Goal: Use online tool/utility: Utilize a website feature to perform a specific function

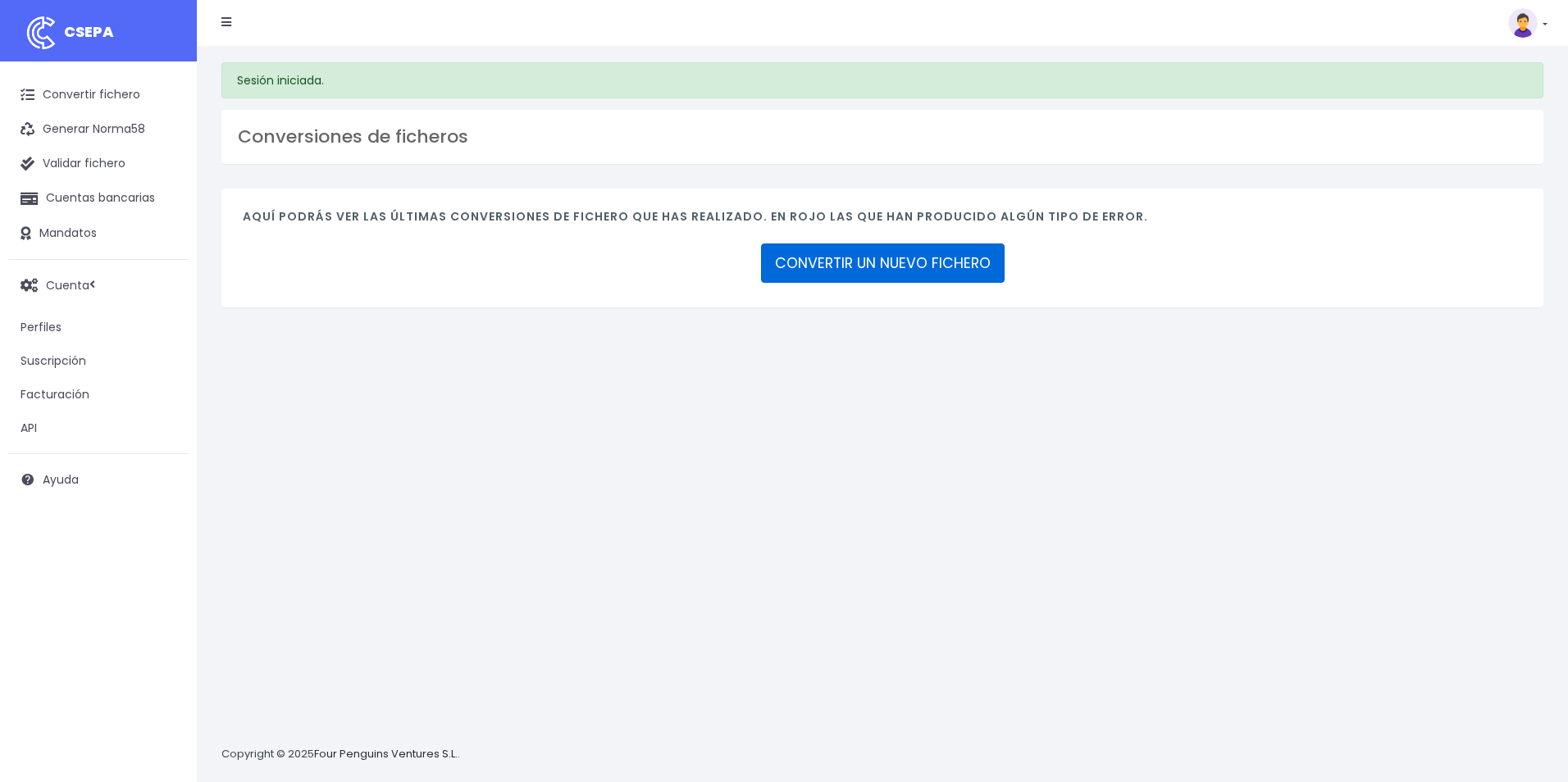
click at [921, 261] on link "CONVERTIR UN NUEVO FICHERO" at bounding box center [882, 263] width 243 height 39
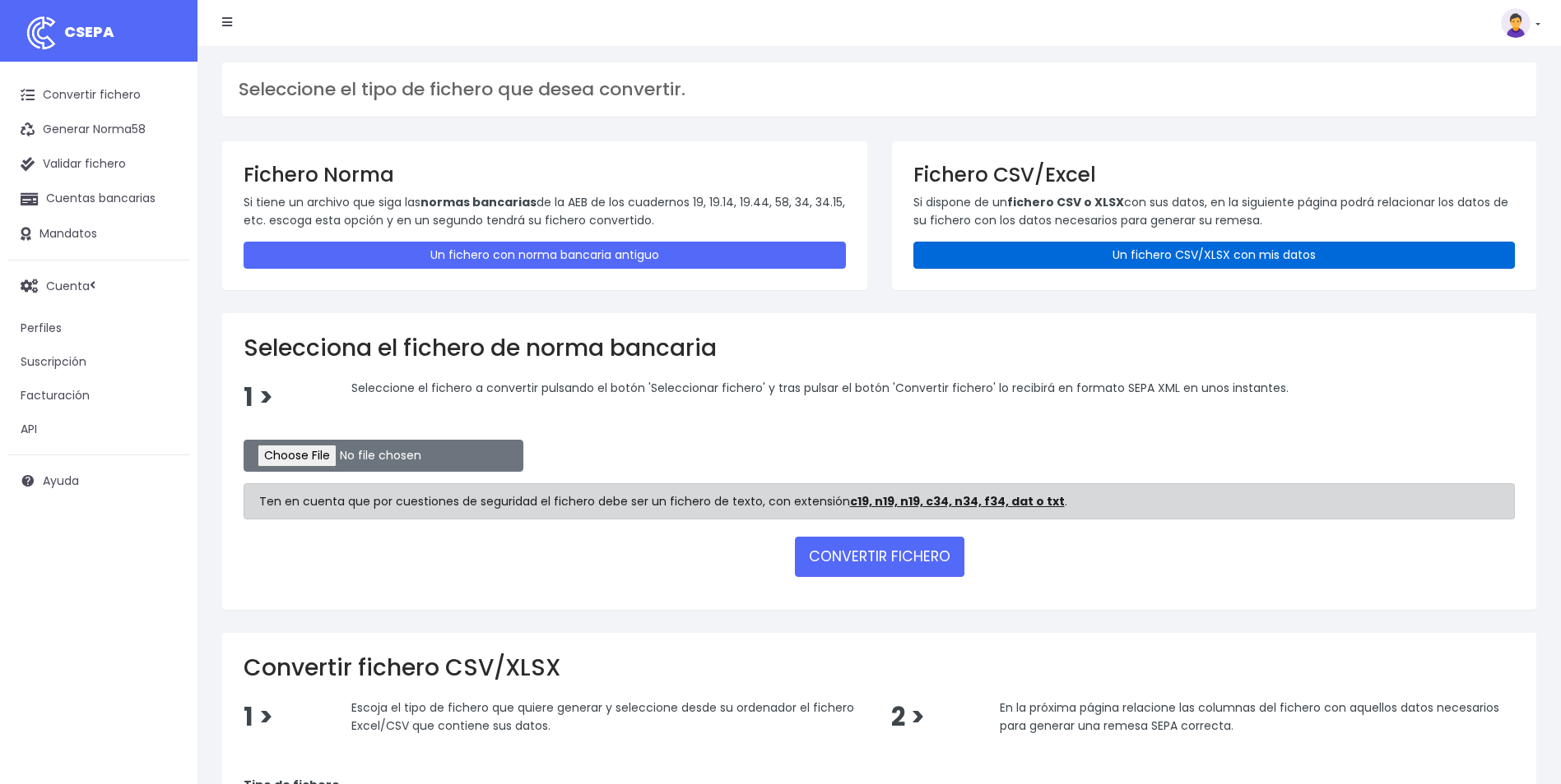
click at [1102, 248] on link "Un fichero CSV/XLSX con mis datos" at bounding box center [1214, 255] width 602 height 27
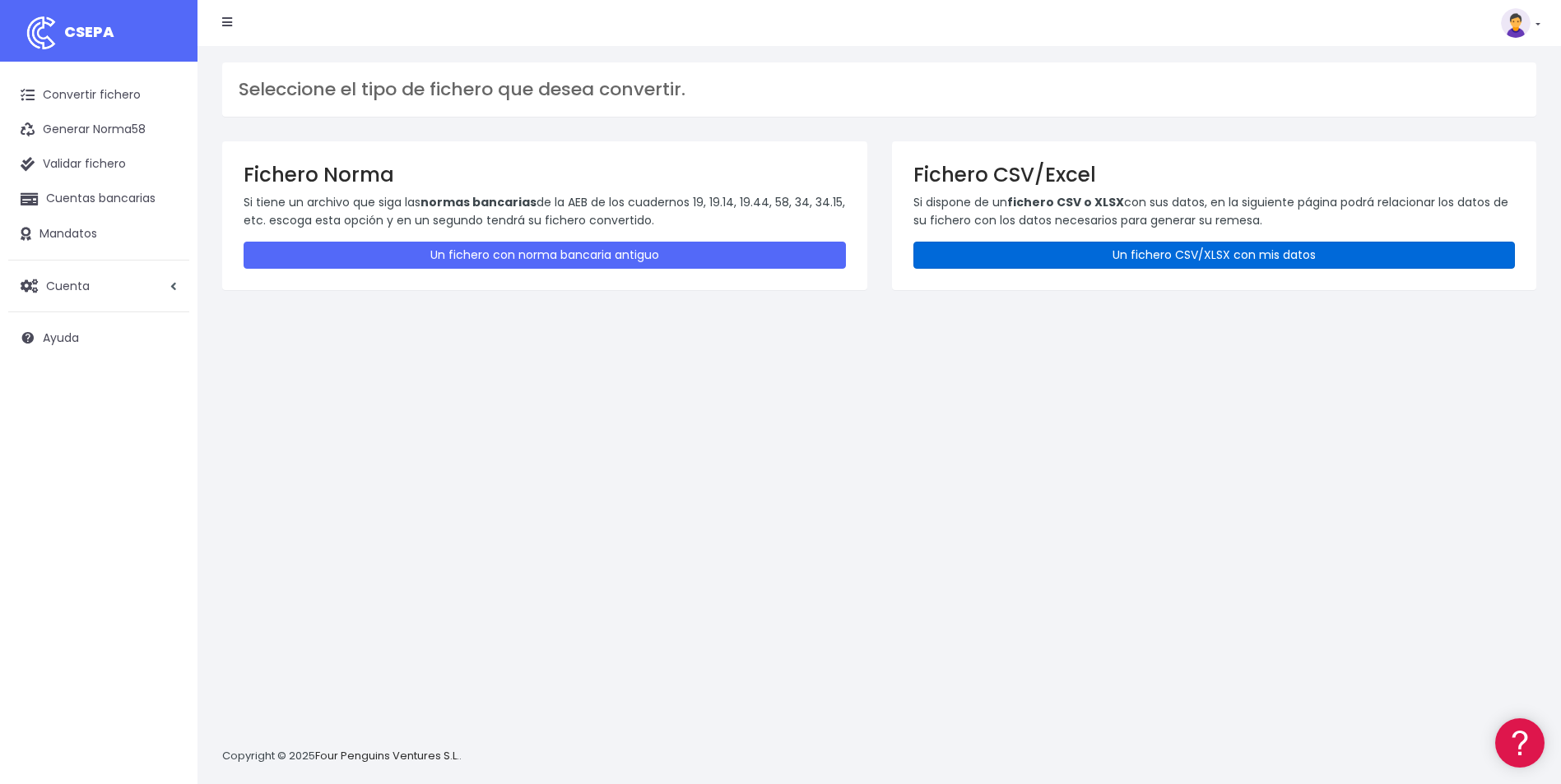
click at [1072, 261] on link "Un fichero CSV/XLSX con mis datos" at bounding box center [1214, 255] width 602 height 27
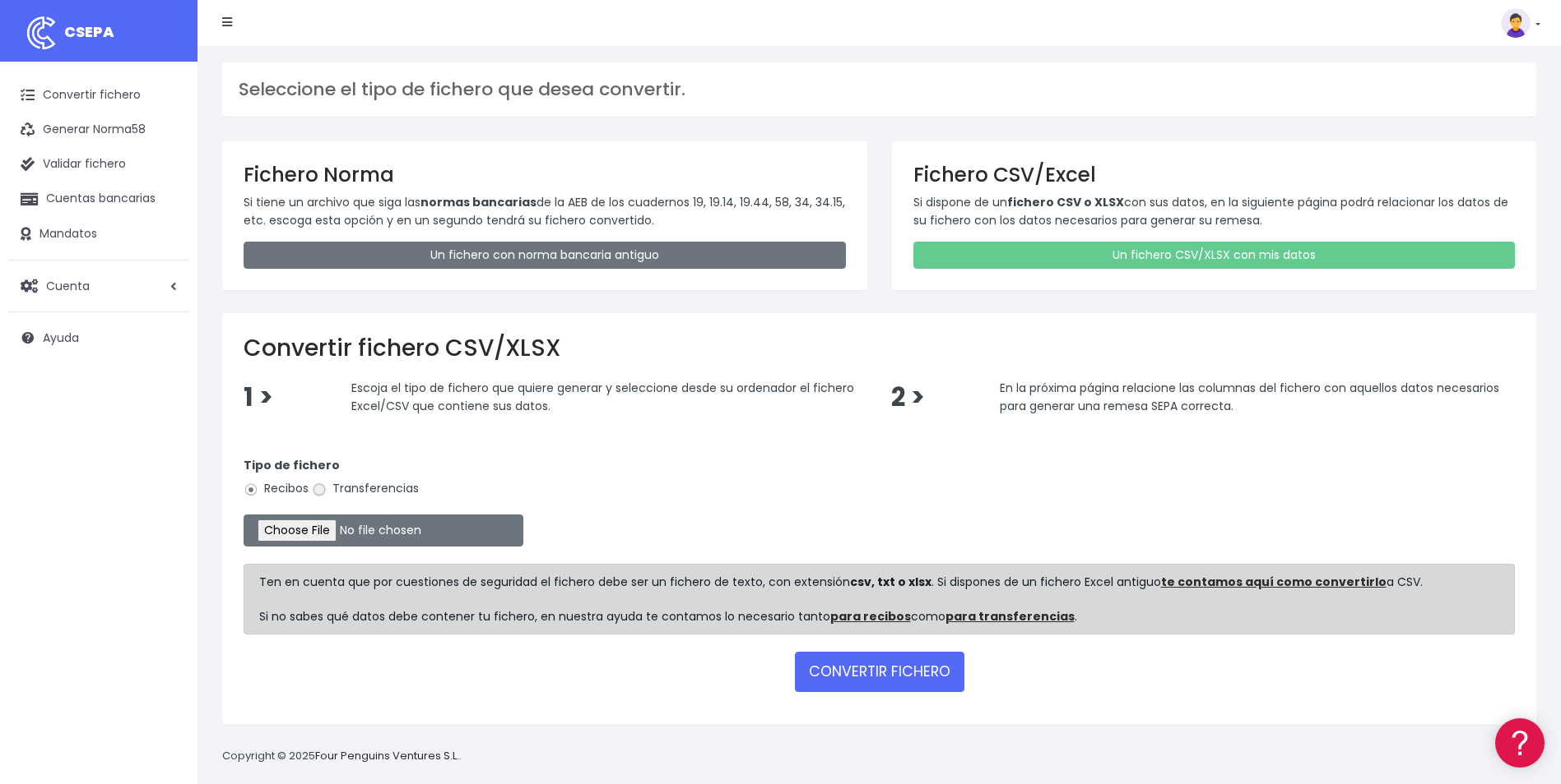
click at [322, 483] on input "Transferencias" at bounding box center [319, 490] width 15 height 15
radio input "true"
click at [323, 524] on input "file" at bounding box center [383, 530] width 279 height 32
type input "C:\fakepath\Trasferencia Manual SEPA 09.10.2025_0534 ES 9.262 EUR.csv"
click at [827, 663] on button "CONVERTIR FICHERO" at bounding box center [880, 671] width 170 height 39
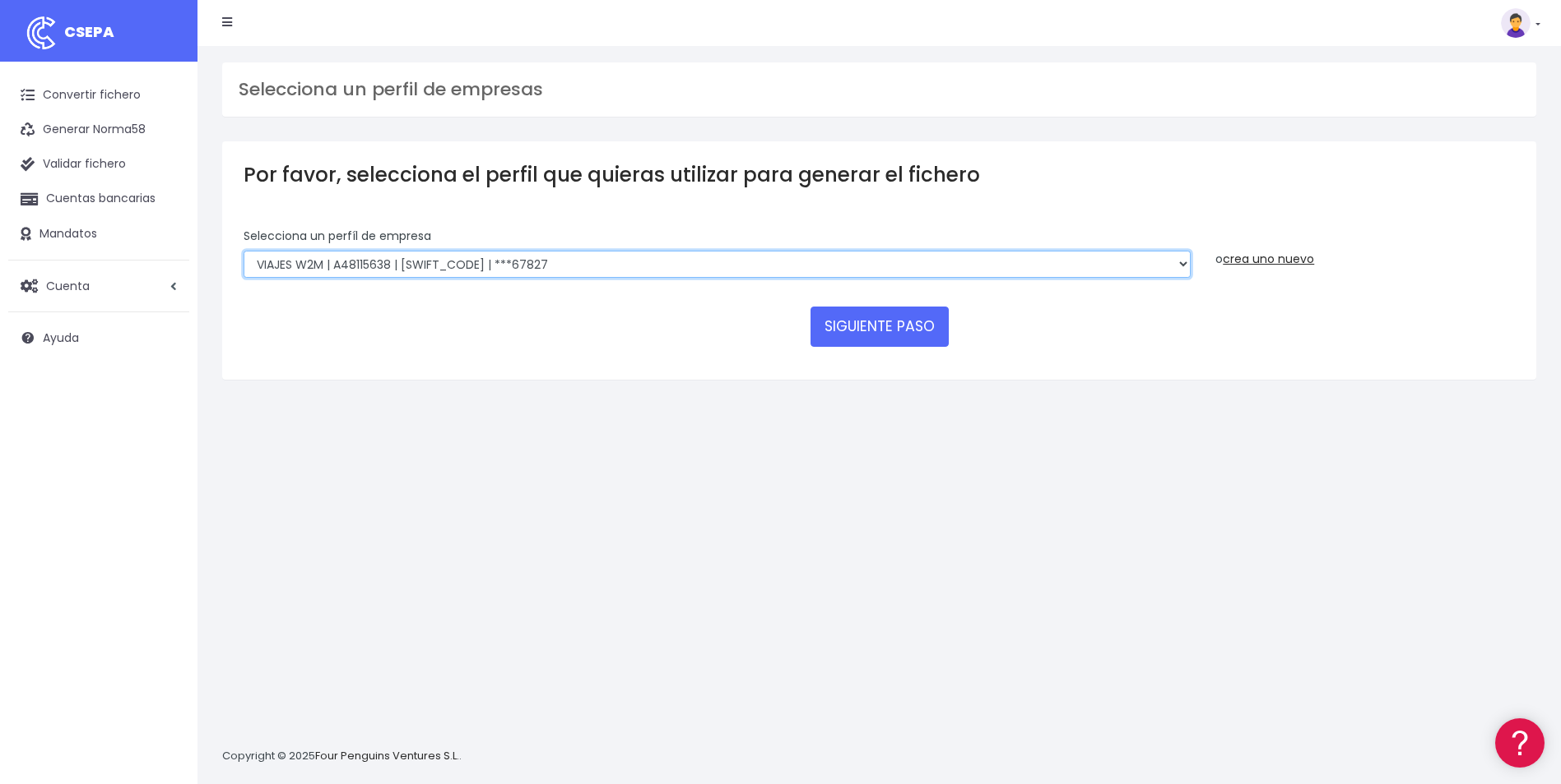
click at [648, 260] on select "World 2 Meet SLU | B62880992001 | BSABESBBXXX | ***97721 WORLD2MEET,S.L.U | B62…" at bounding box center [717, 265] width 947 height 28
select select "563"
click at [243, 251] on select "World 2 Meet SLU | B62880992001 | BSABESBBXXX | ***97721 WORLD2MEET,S.L.U | B62…" at bounding box center [717, 265] width 947 height 28
click at [866, 347] on form "Selecciona un perfíl de empresa World 2 Meet SLU | B62880992001 | BSABESBBXXX |…" at bounding box center [879, 292] width 1271 height 130
click at [866, 344] on button "SIGUIENTE PASO" at bounding box center [880, 326] width 138 height 39
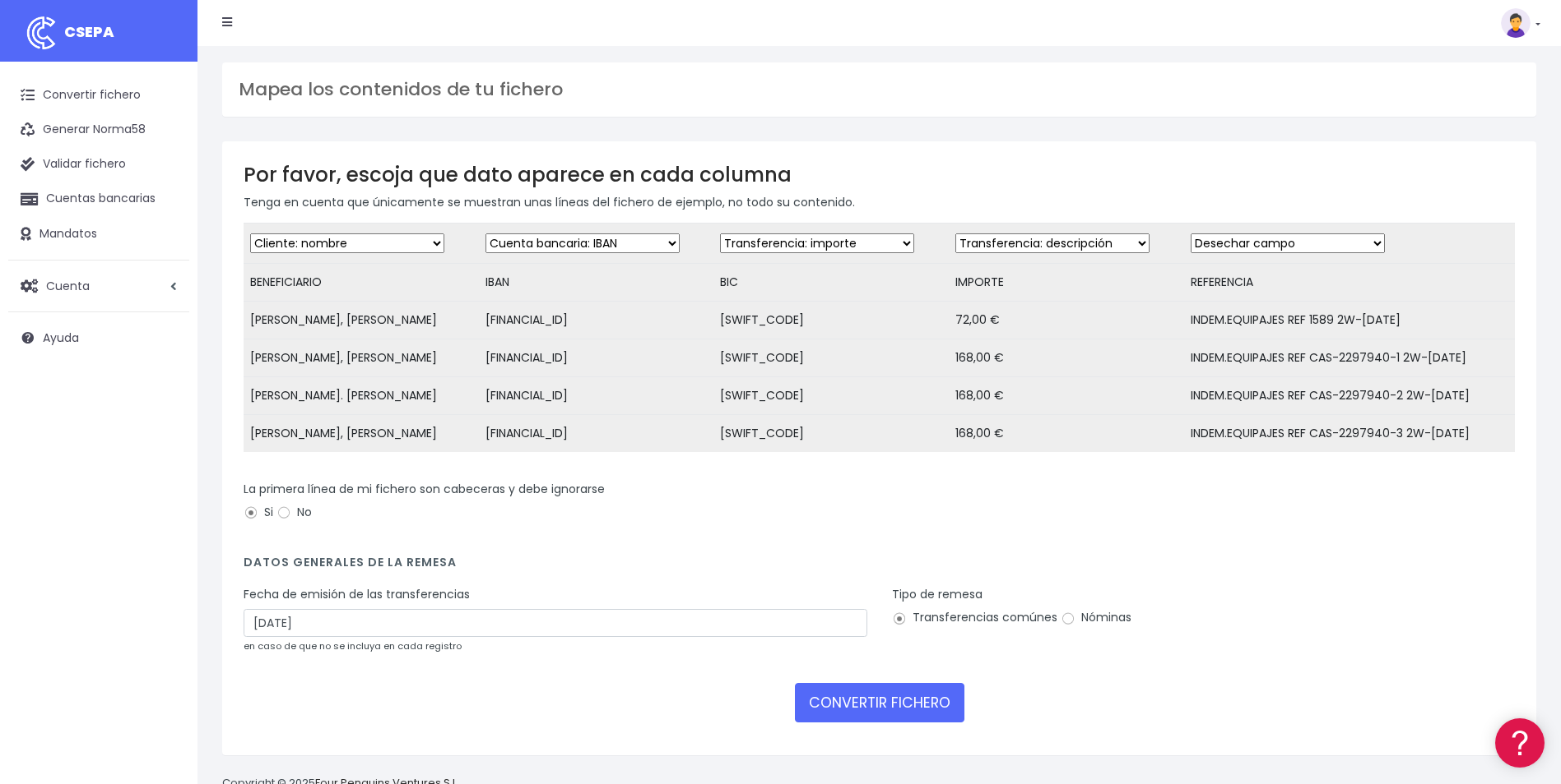
click at [903, 242] on select "Desechar campo Cliente: nombre Cliente: DNI Cliente: Email Cliente: referencia …" at bounding box center [817, 243] width 194 height 20
select select "bic"
click at [728, 234] on select "Desechar campo Cliente: nombre Cliente: DNI Cliente: Email Cliente: referencia …" at bounding box center [817, 243] width 194 height 20
click at [1093, 248] on select "Desechar campo Cliente: nombre Cliente: DNI Cliente: Email Cliente: referencia …" at bounding box center [1052, 243] width 194 height 20
select select "amount"
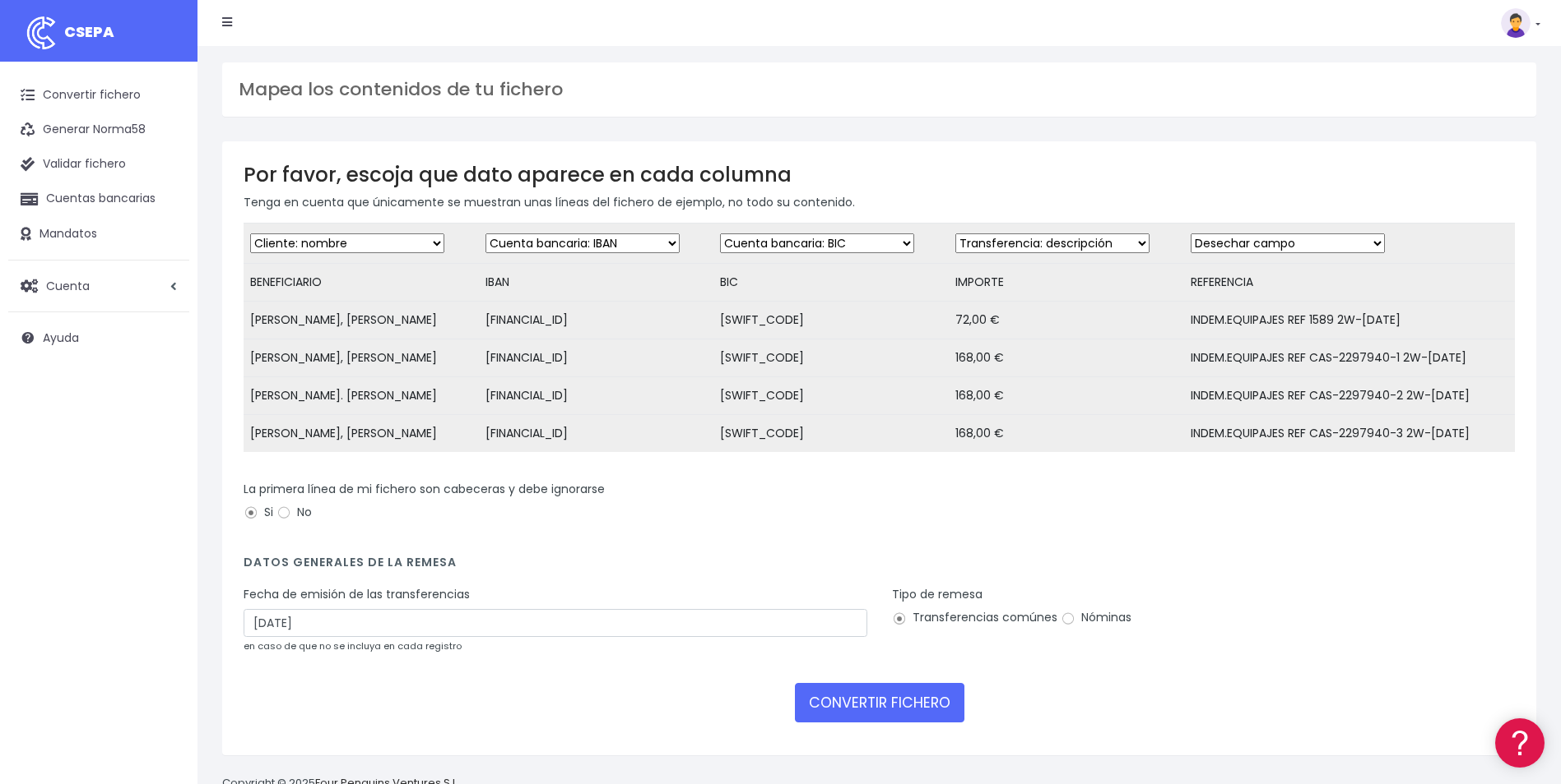
click at [956, 234] on select "Desechar campo Cliente: nombre Cliente: DNI Cliente: Email Cliente: referencia …" at bounding box center [1052, 243] width 194 height 20
click at [1273, 244] on select "Desechar campo Cliente: nombre Cliente: DNI Cliente: Email Cliente: referencia …" at bounding box center [1288, 243] width 194 height 20
select select "description"
click at [1191, 234] on select "Desechar campo Cliente: nombre Cliente: DNI Cliente: Email Cliente: referencia …" at bounding box center [1288, 243] width 194 height 20
click at [305, 637] on input "10/10/2025" at bounding box center [555, 623] width 623 height 28
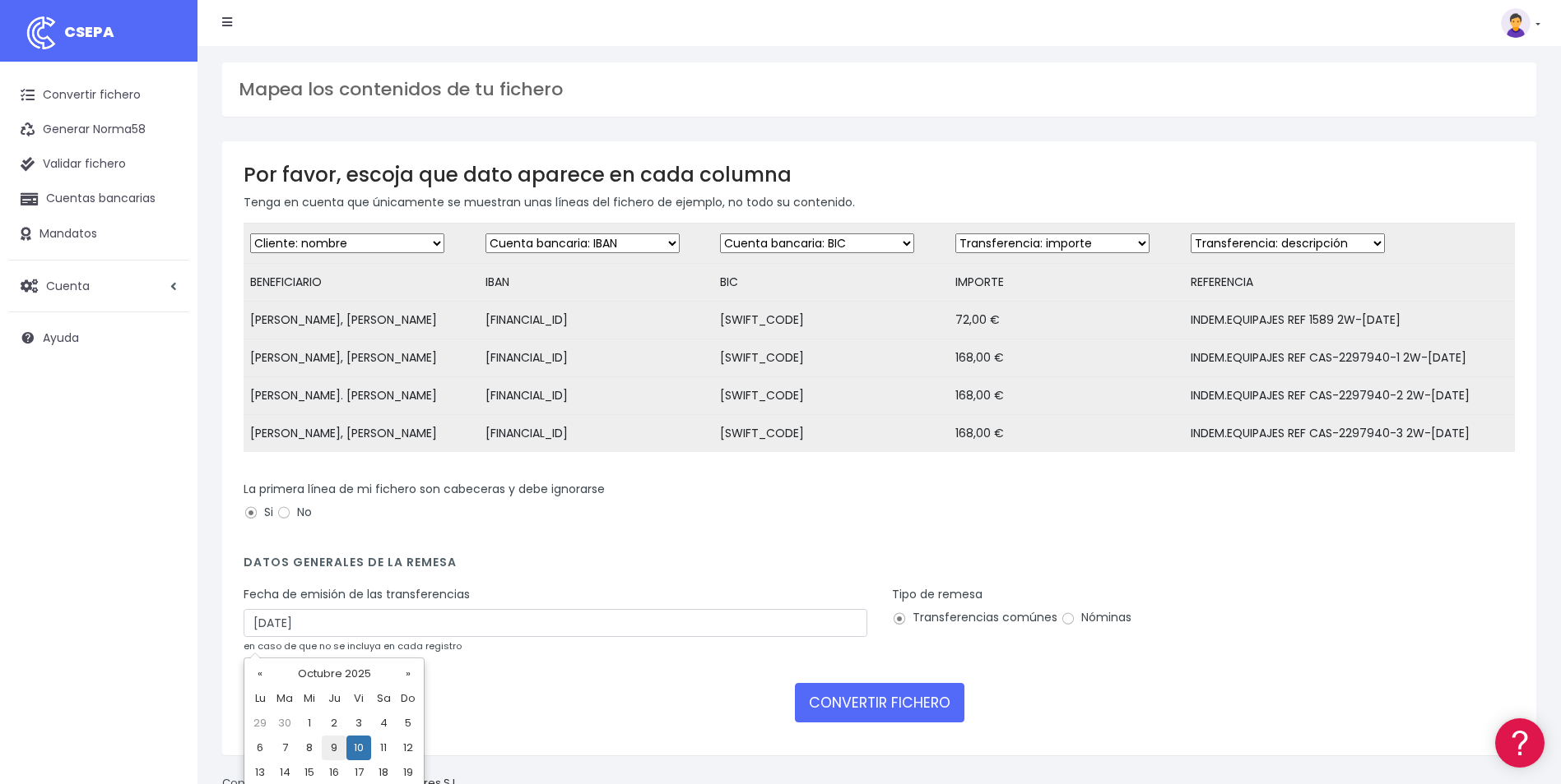
click at [325, 751] on td "9" at bounding box center [334, 748] width 25 height 24
type input "09/10/2025"
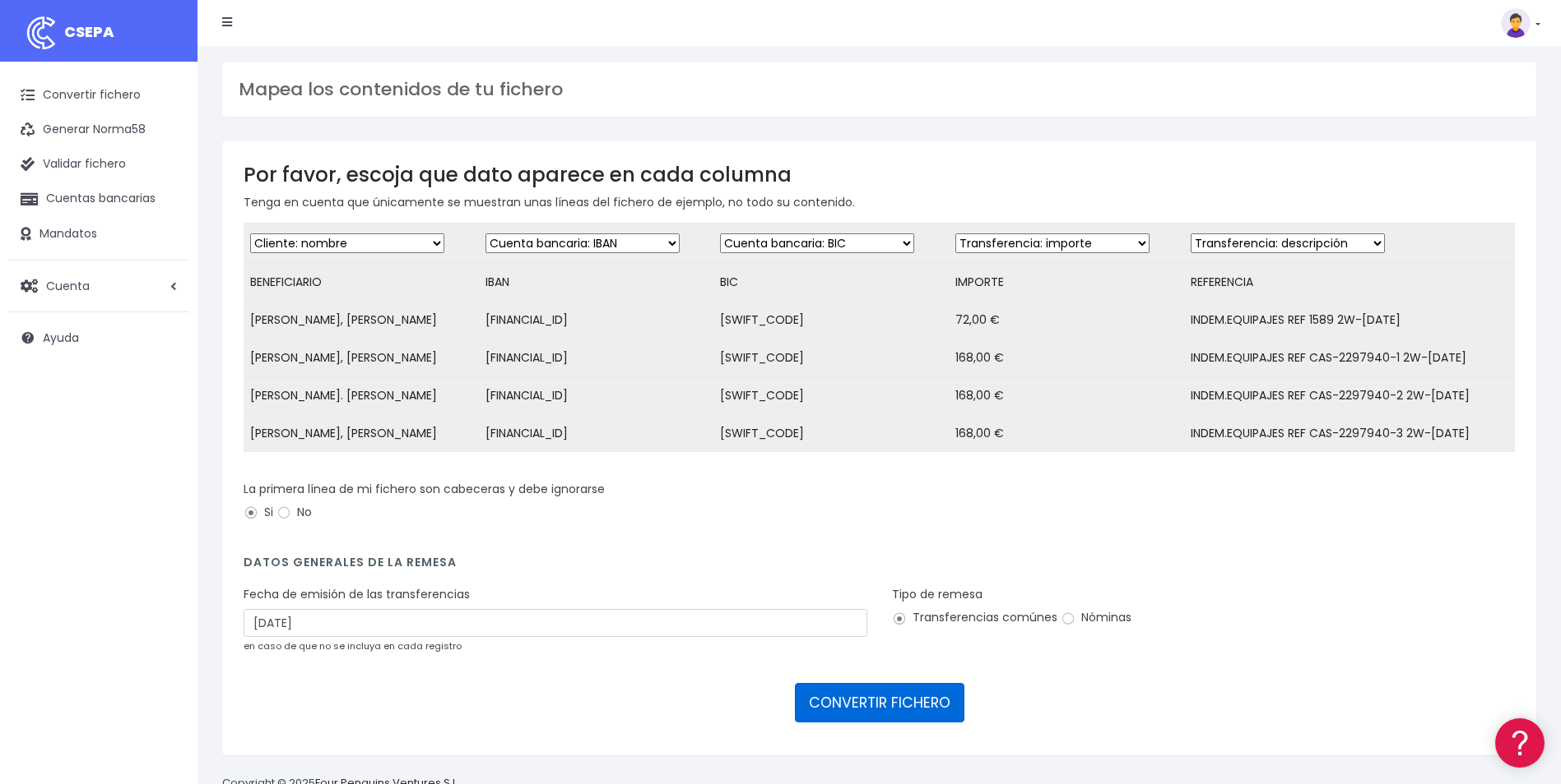
click at [894, 723] on button "CONVERTIR FICHERO" at bounding box center [880, 703] width 170 height 39
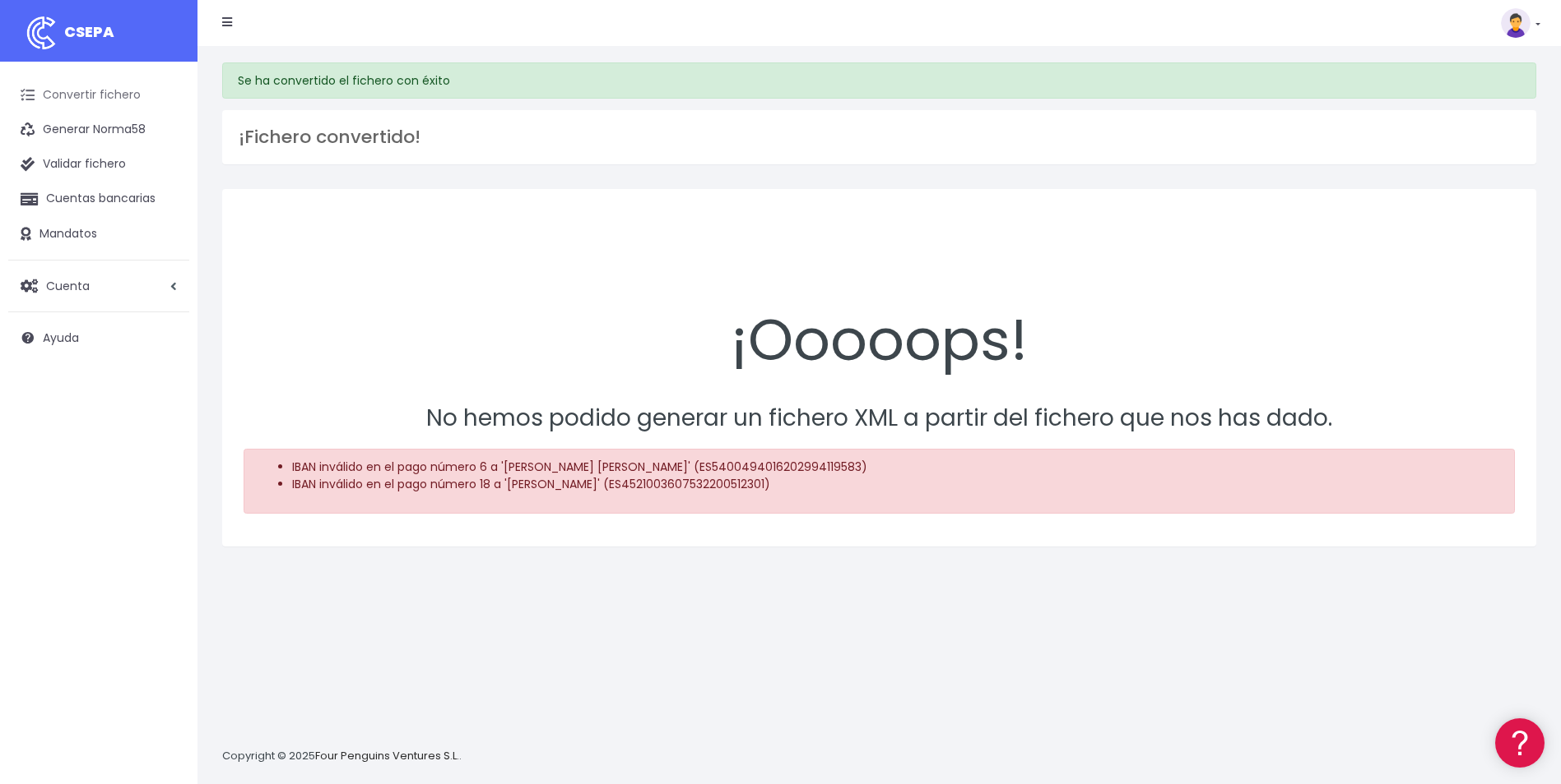
click at [89, 94] on link "Convertir fichero" at bounding box center [98, 94] width 181 height 34
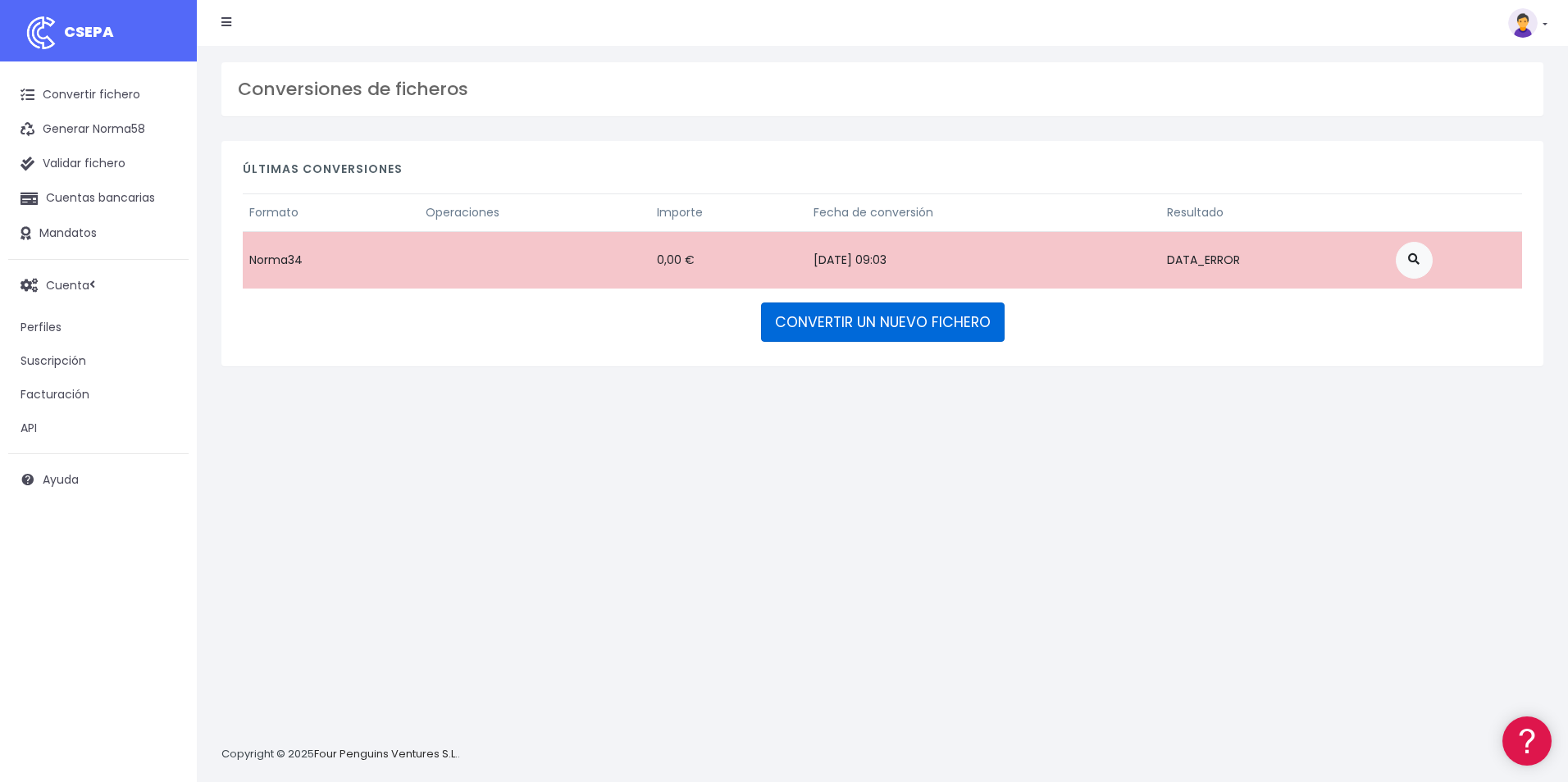
click at [920, 327] on link "CONVERTIR UN NUEVO FICHERO" at bounding box center [882, 322] width 243 height 39
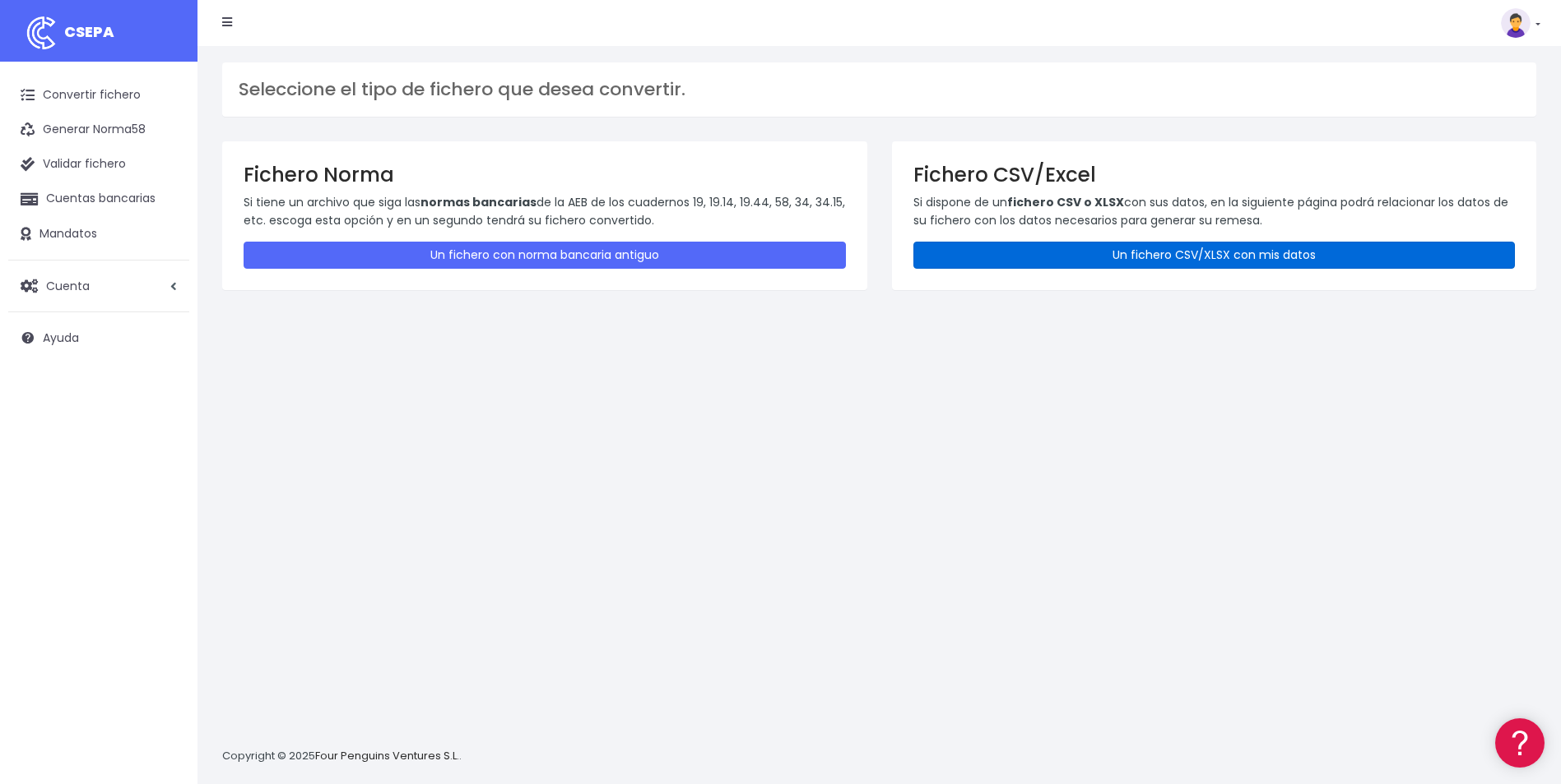
click at [1016, 252] on link "Un fichero CSV/XLSX con mis datos" at bounding box center [1214, 255] width 602 height 27
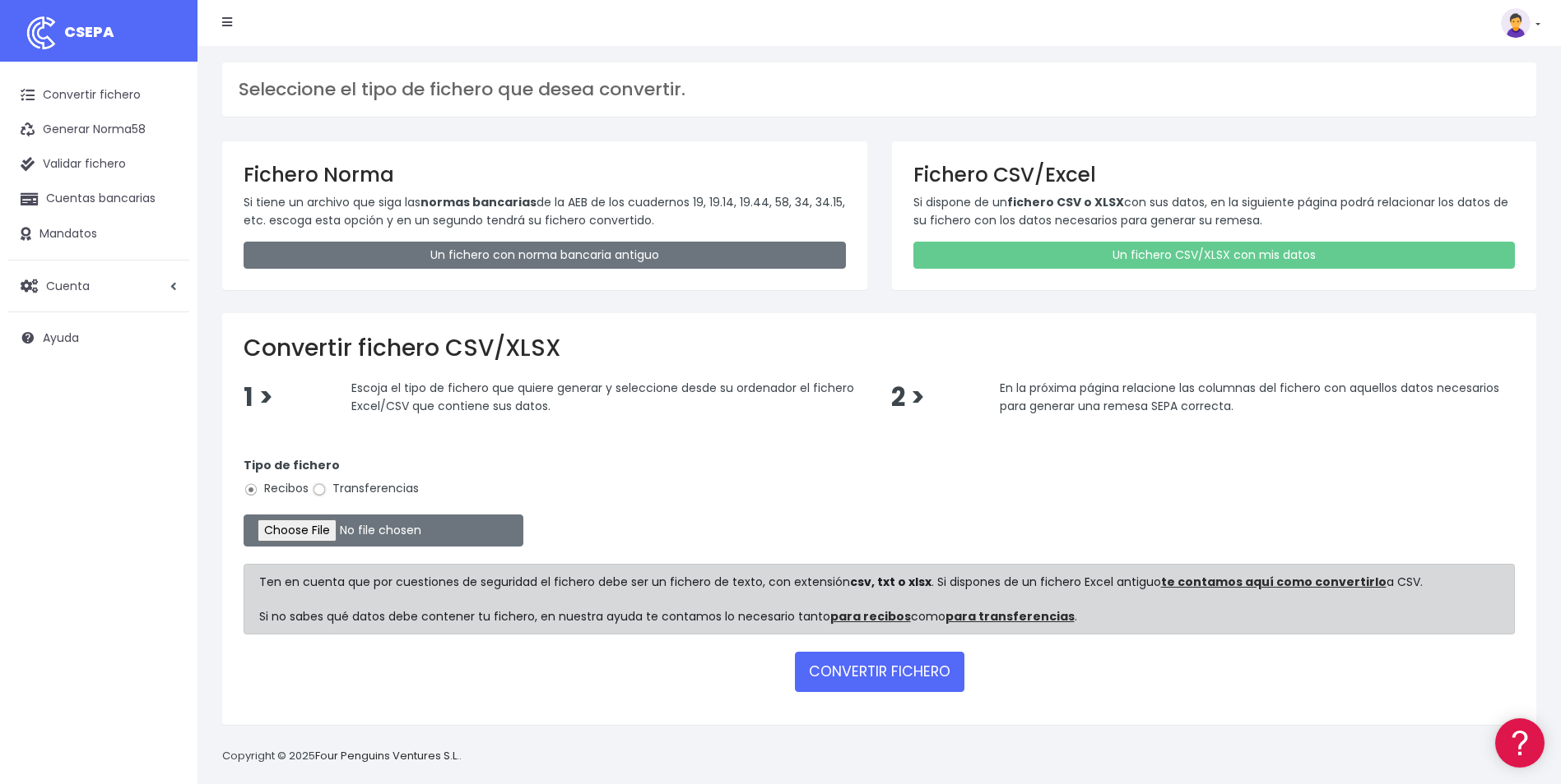
click at [324, 486] on input "Transferencias" at bounding box center [319, 490] width 15 height 15
radio input "true"
click at [310, 533] on input "file" at bounding box center [383, 530] width 279 height 32
type input "C:\fakepath\Trasferencia Manual SEPA 09.10.2025_0539 PT 170 EUR.csv"
click at [846, 668] on button "CONVERTIR FICHERO" at bounding box center [880, 671] width 170 height 39
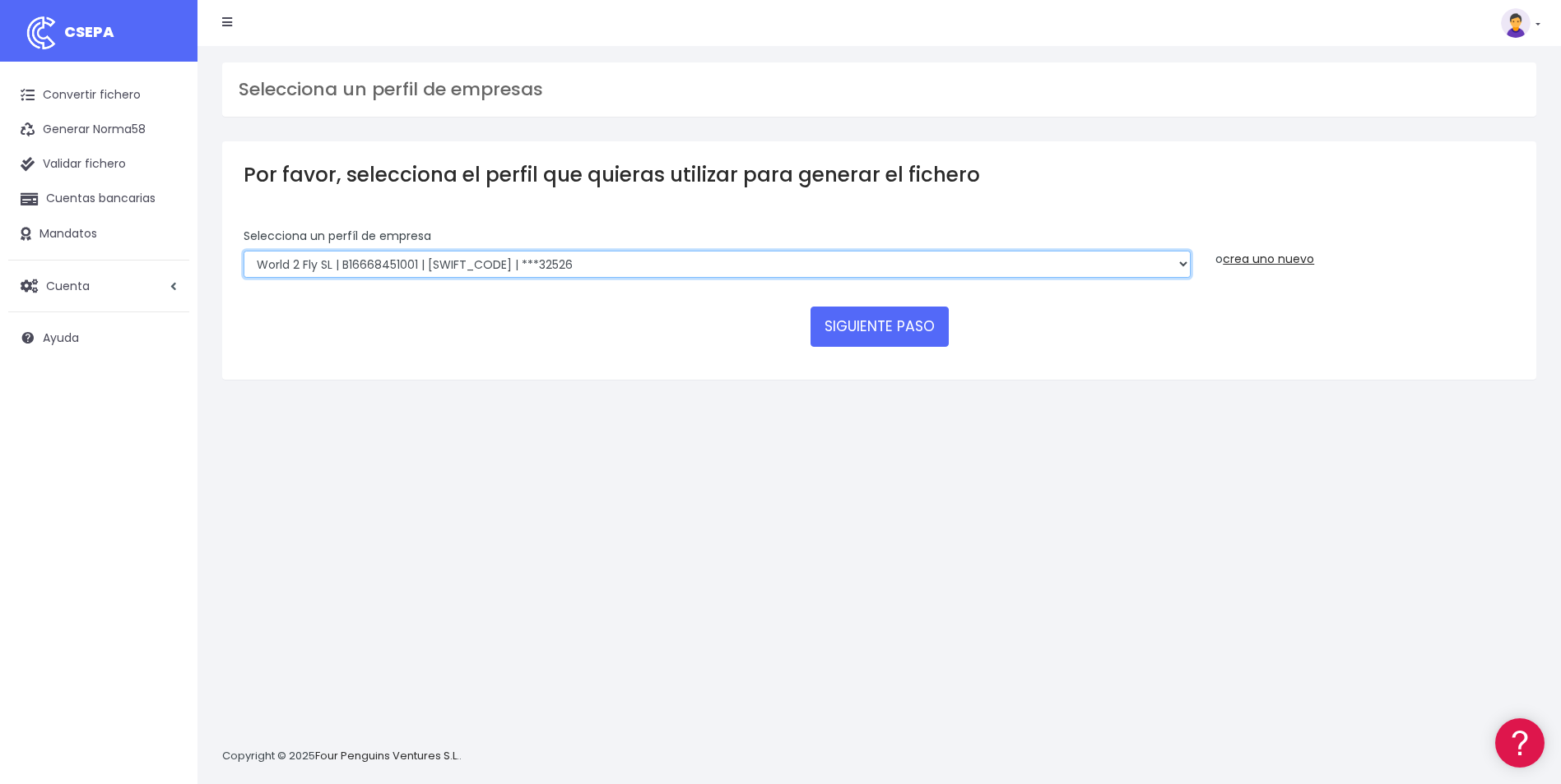
click at [521, 266] on select "World 2 Meet SLU | B62880992001 | [SWIFT_CODE] | ***97721 WORLD2MEET,S.L.U | B6…" at bounding box center [717, 265] width 947 height 28
click at [454, 272] on select "World 2 Meet SLU | B62880992001 | [SWIFT_CODE] | ***97721 WORLD2MEET,S.L.U | B6…" at bounding box center [717, 265] width 947 height 28
select select "1395"
click at [243, 251] on select "World 2 Meet SLU | B62880992001 | [SWIFT_CODE] | ***97721 WORLD2MEET,S.L.U | B6…" at bounding box center [717, 265] width 947 height 28
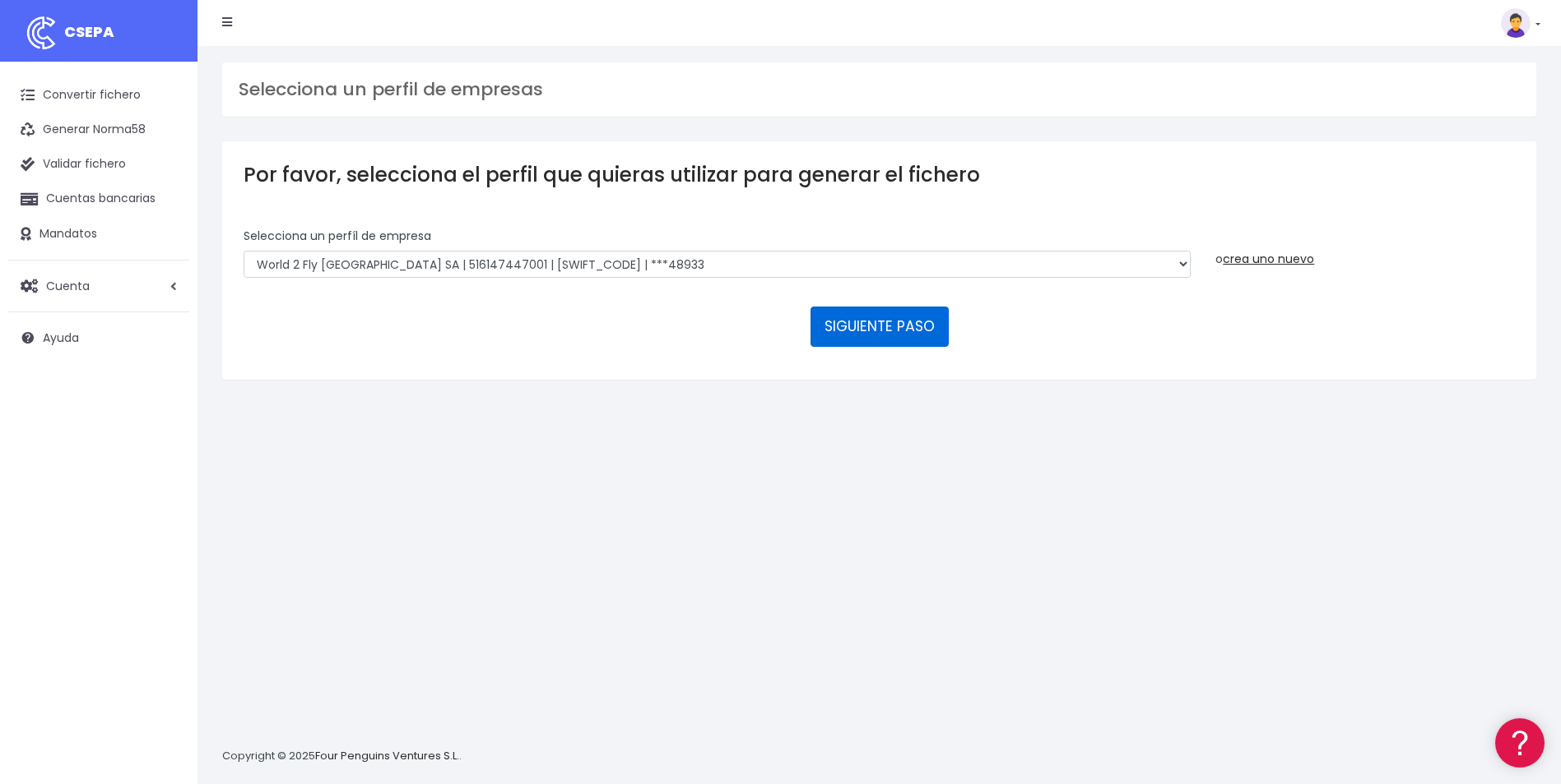
click at [833, 334] on button "SIGUIENTE PASO" at bounding box center [880, 326] width 138 height 39
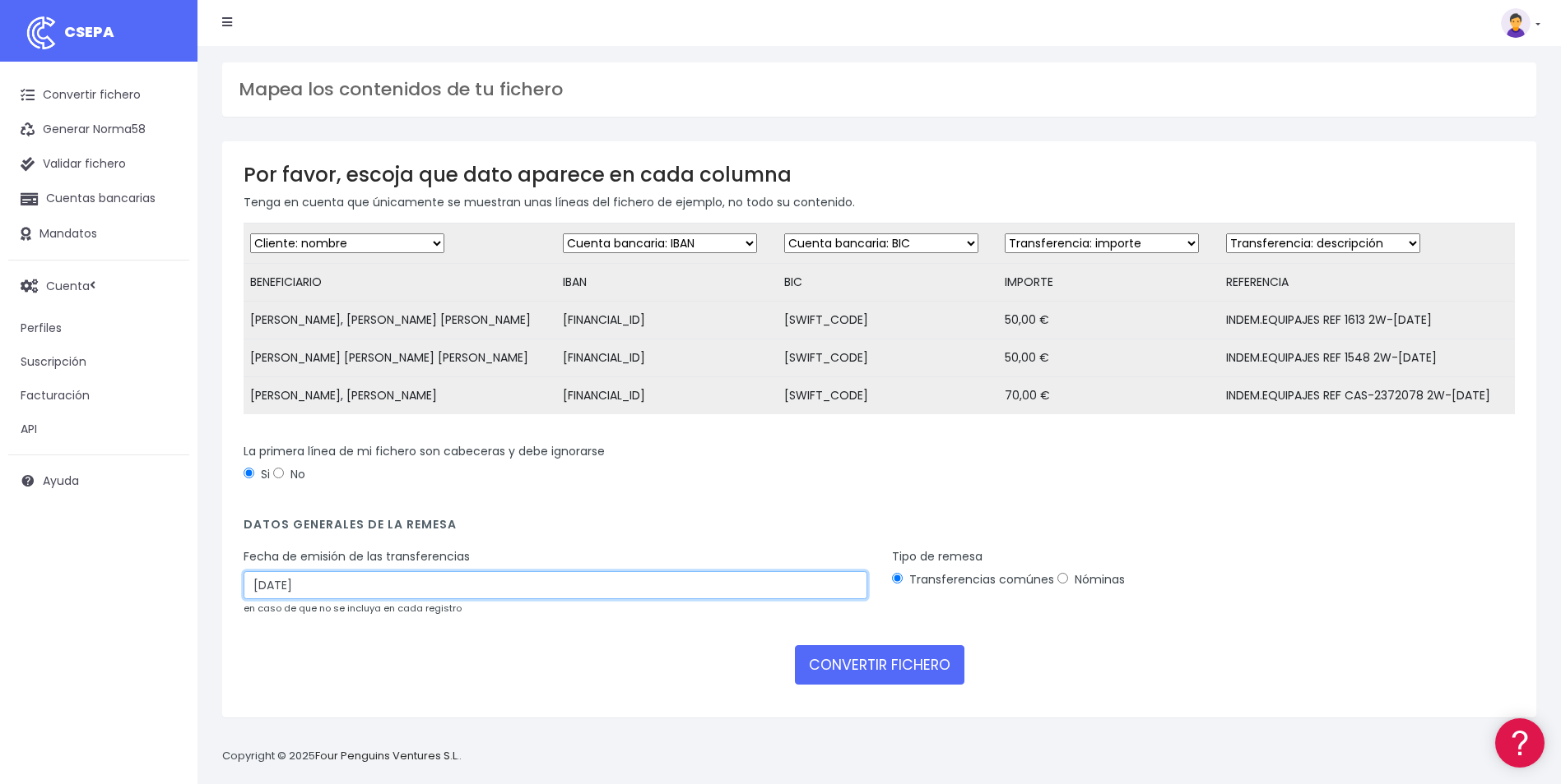
click at [385, 598] on input "[DATE]" at bounding box center [555, 585] width 623 height 28
click at [295, 598] on input "[DATE]" at bounding box center [555, 585] width 623 height 28
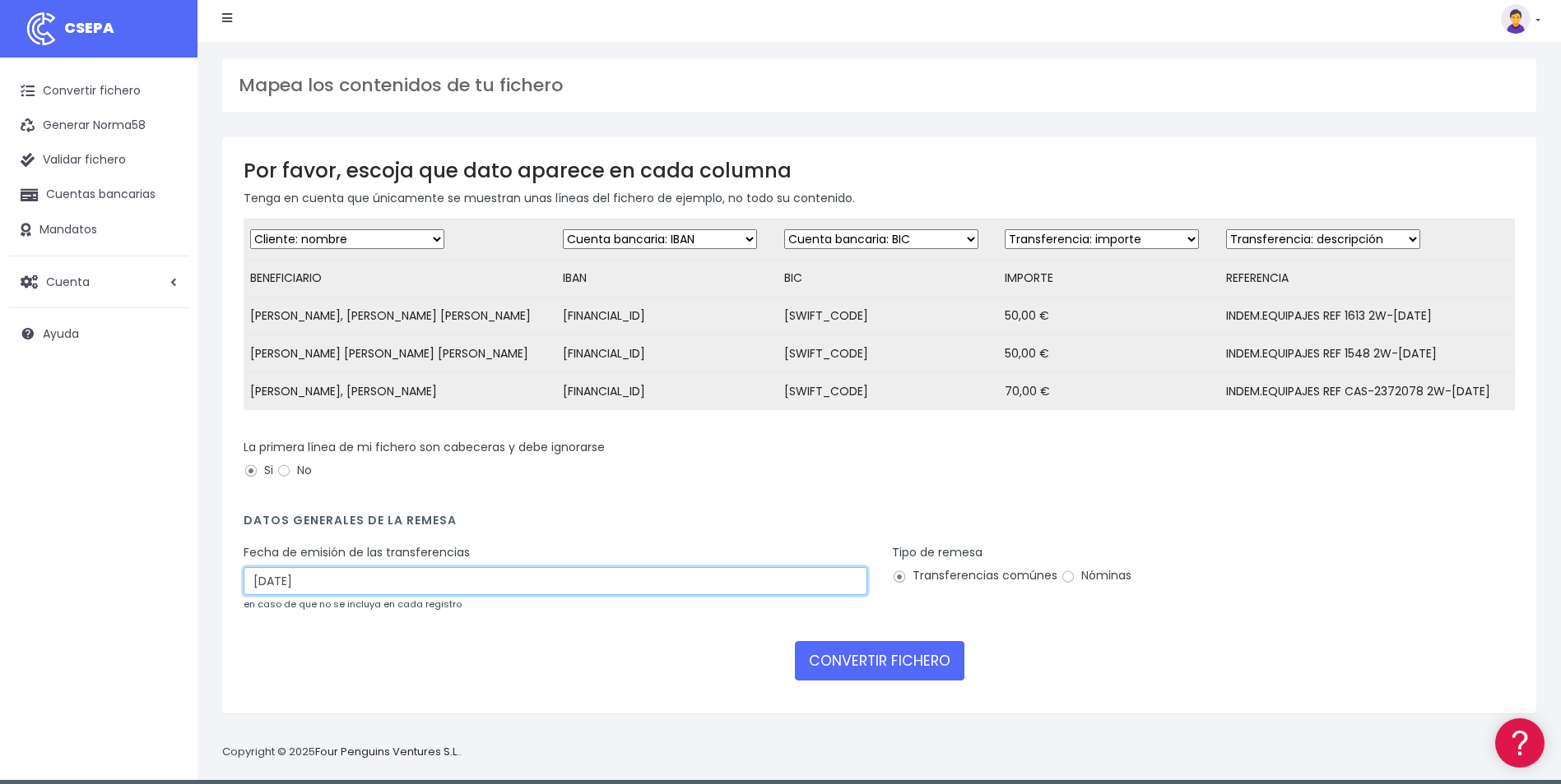
scroll to position [18, 0]
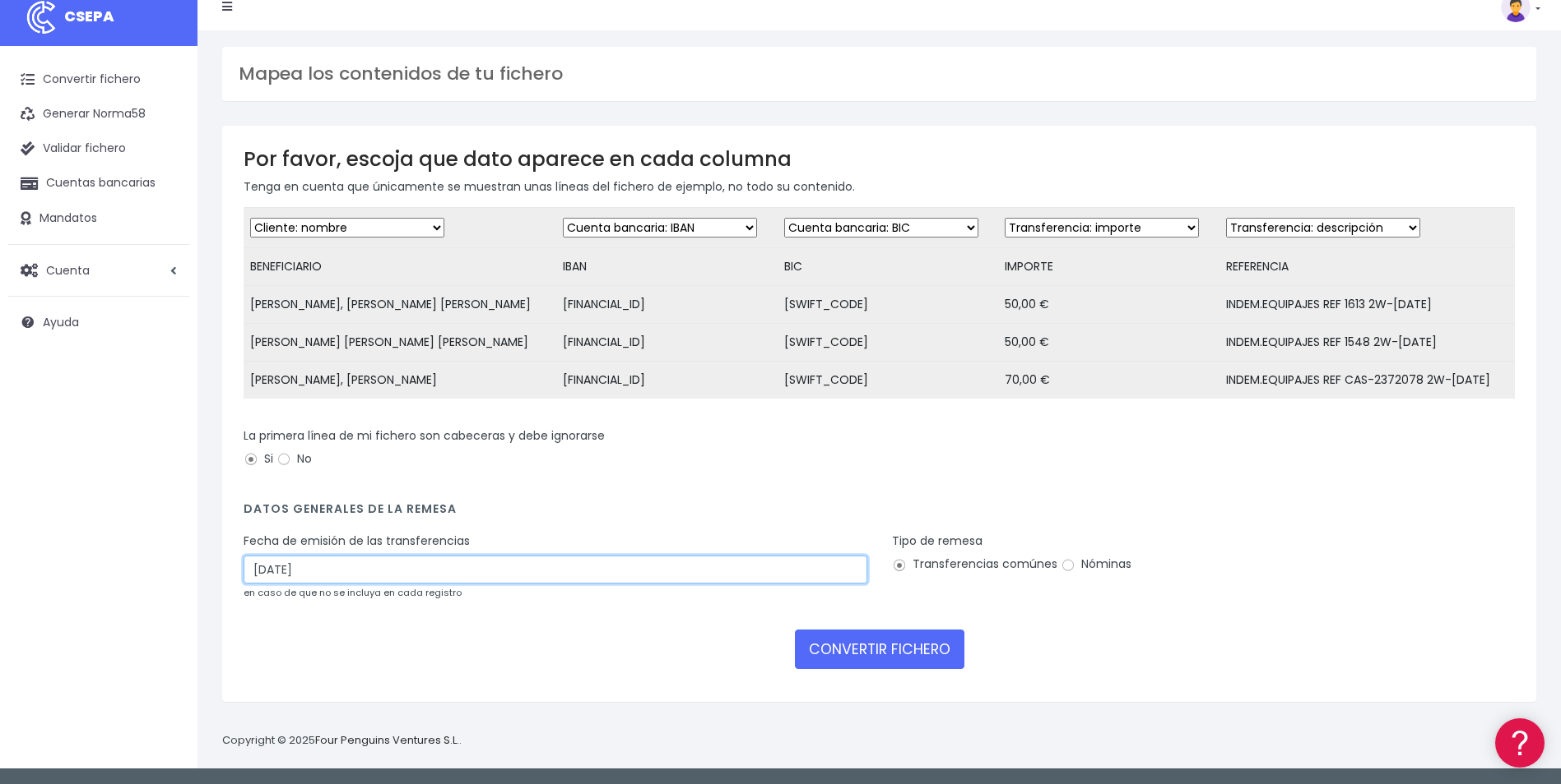
click at [756, 579] on input "[DATE]" at bounding box center [555, 570] width 623 height 28
click at [509, 485] on div "La primera línea de mi fichero son cabeceras y debe ignorarse Si No" at bounding box center [879, 457] width 1296 height 58
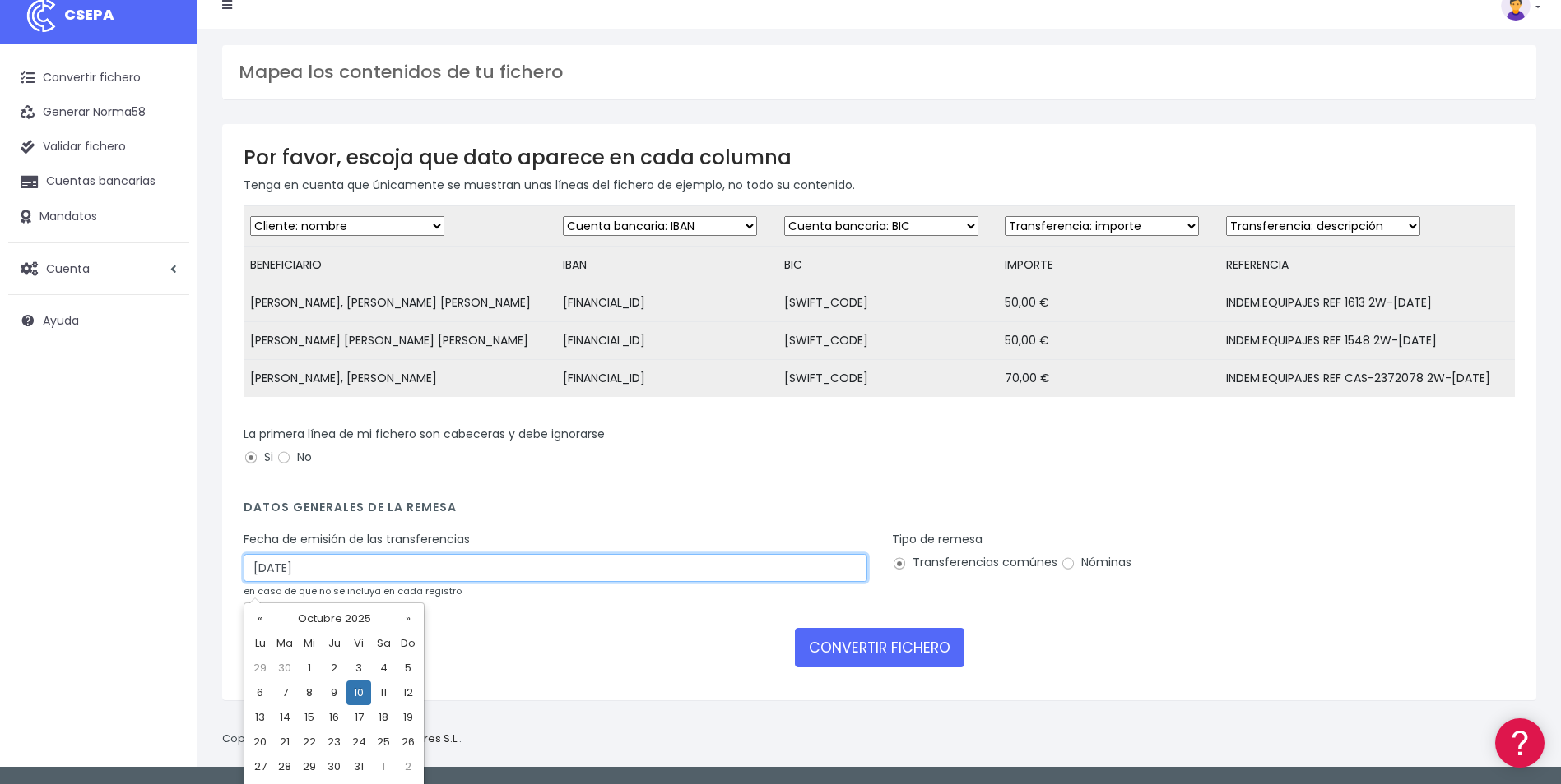
click at [260, 582] on input "[DATE]" at bounding box center [555, 568] width 623 height 28
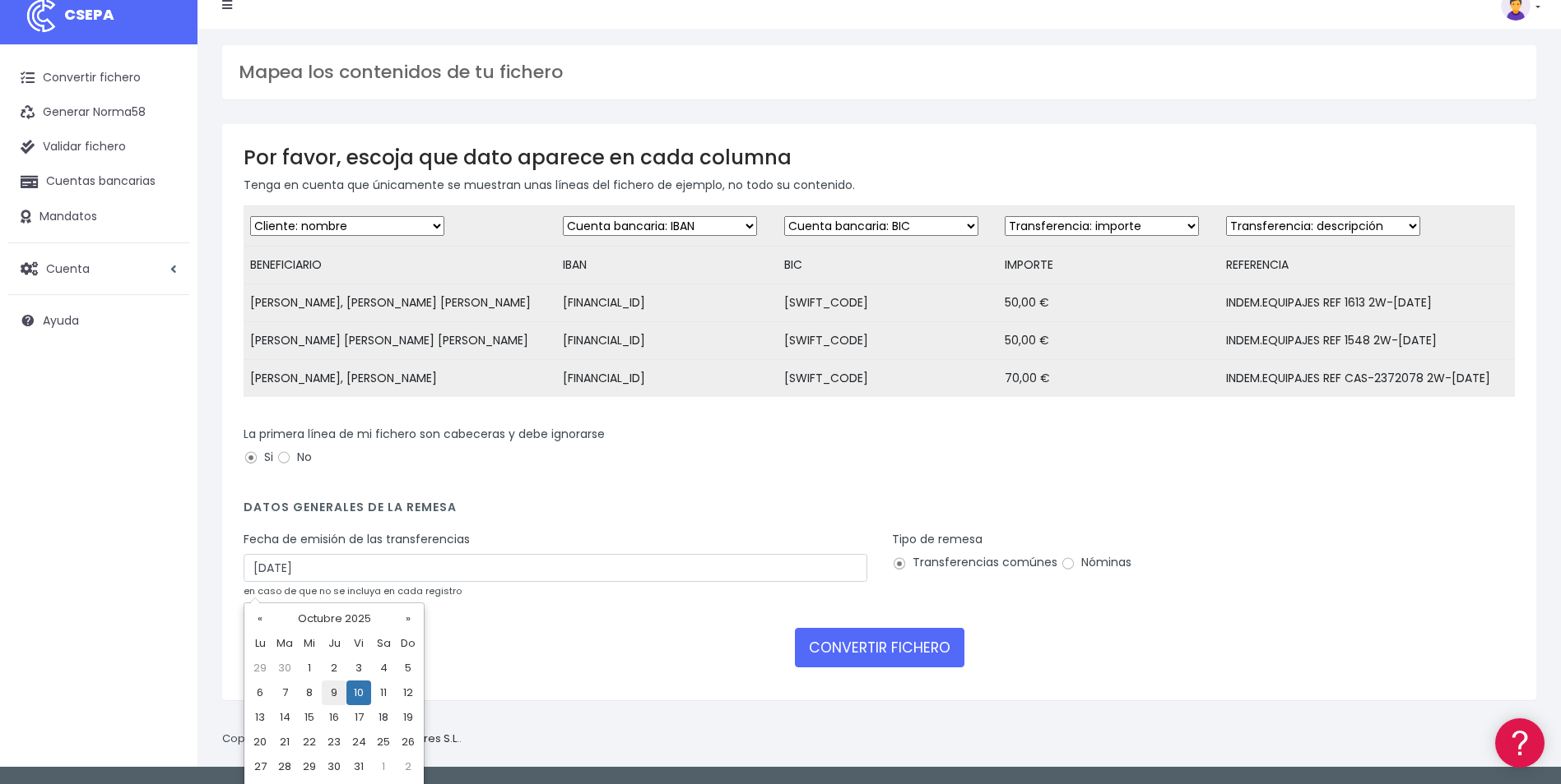
click at [326, 692] on td "9" at bounding box center [334, 693] width 25 height 24
type input "[DATE]"
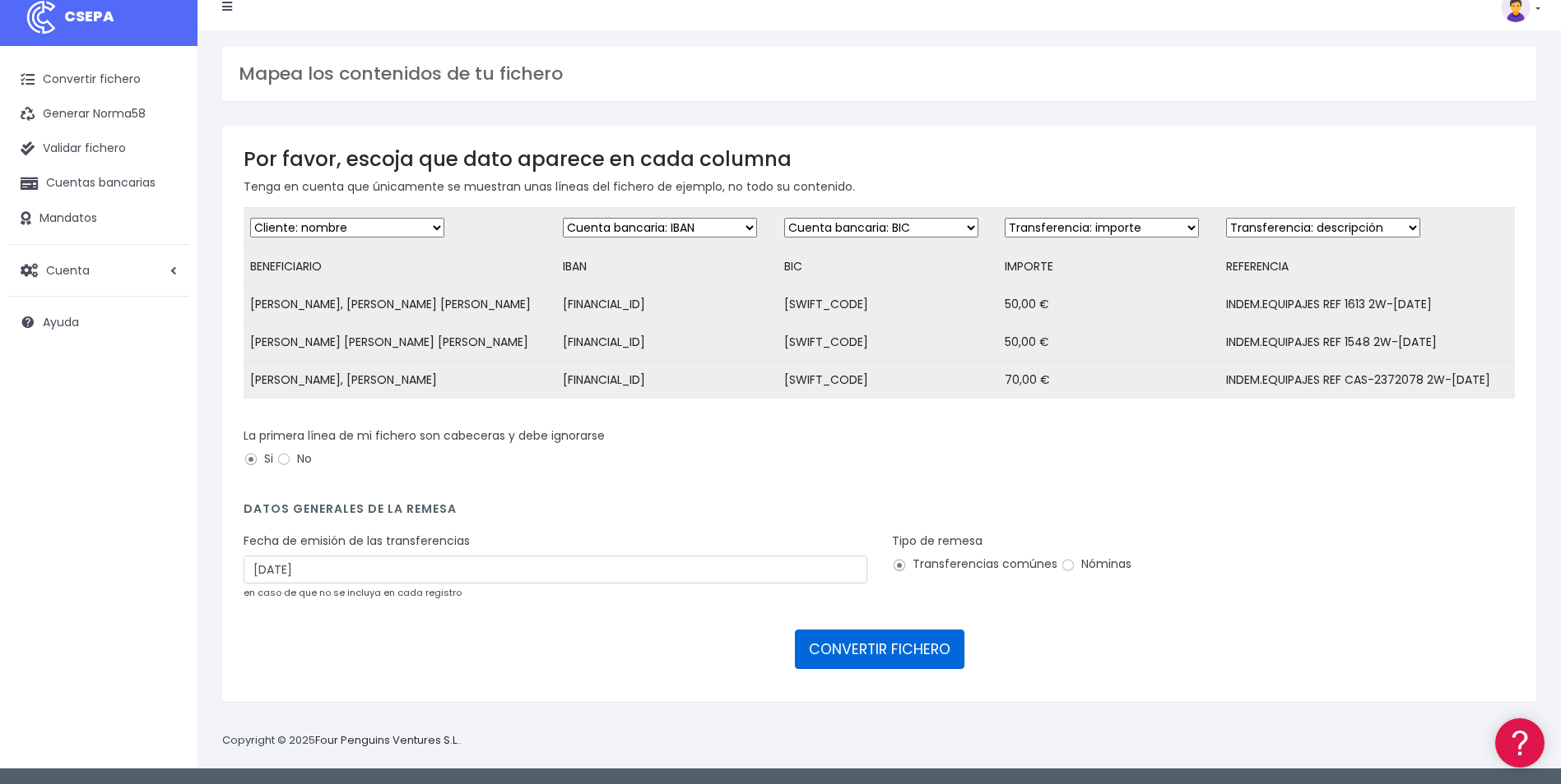
click at [930, 653] on button "CONVERTIR FICHERO" at bounding box center [880, 649] width 170 height 39
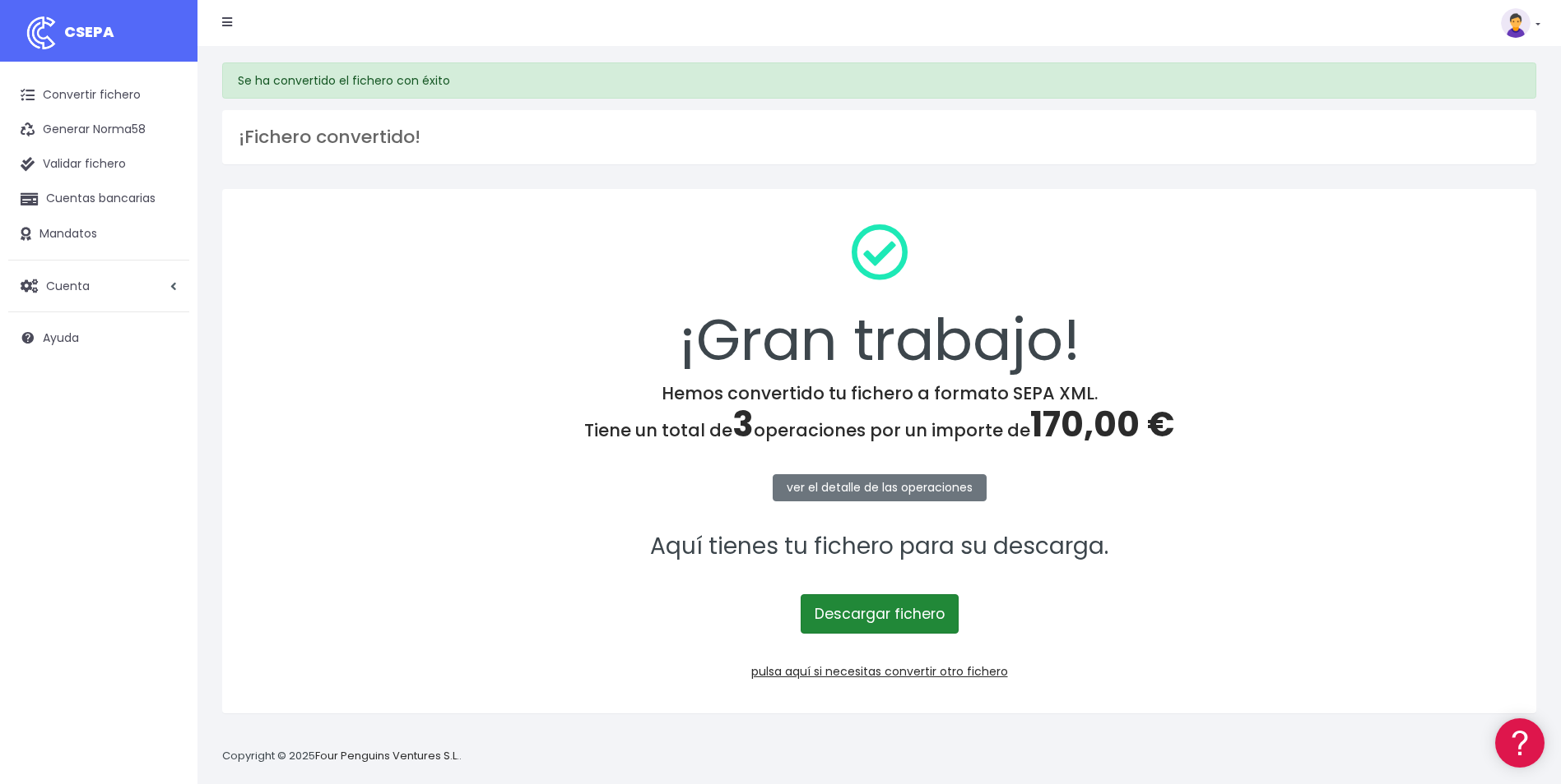
click at [897, 614] on link "Descargar fichero" at bounding box center [879, 613] width 158 height 39
